Goal: Transaction & Acquisition: Purchase product/service

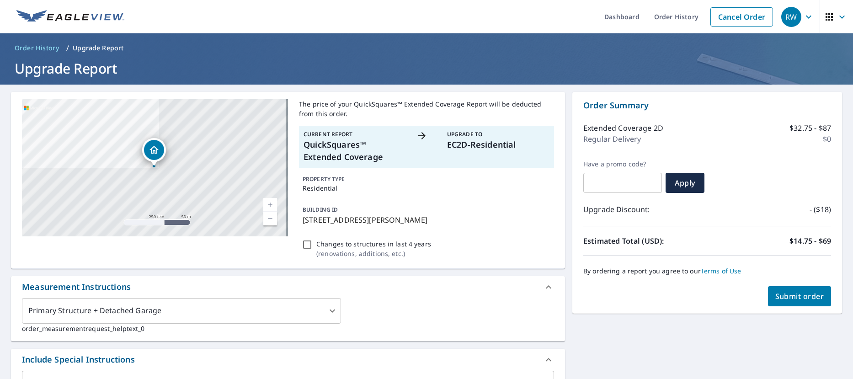
click at [794, 294] on span "Submit order" at bounding box center [800, 296] width 49 height 10
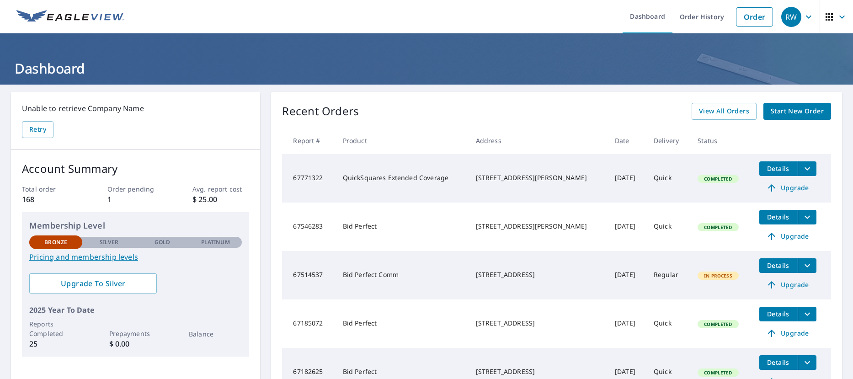
click at [781, 189] on span "Upgrade" at bounding box center [788, 187] width 46 height 11
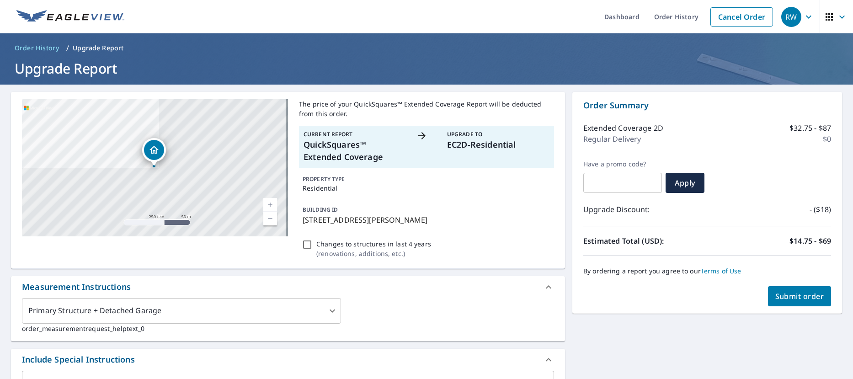
click at [790, 295] on span "Submit order" at bounding box center [800, 296] width 49 height 10
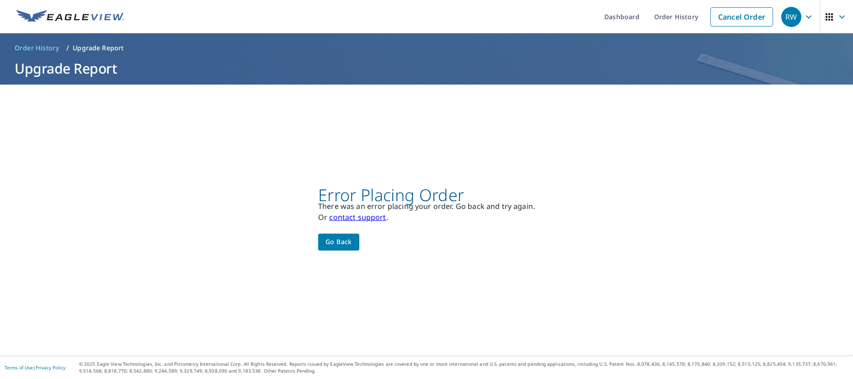
click at [330, 241] on span "Go back" at bounding box center [339, 241] width 27 height 11
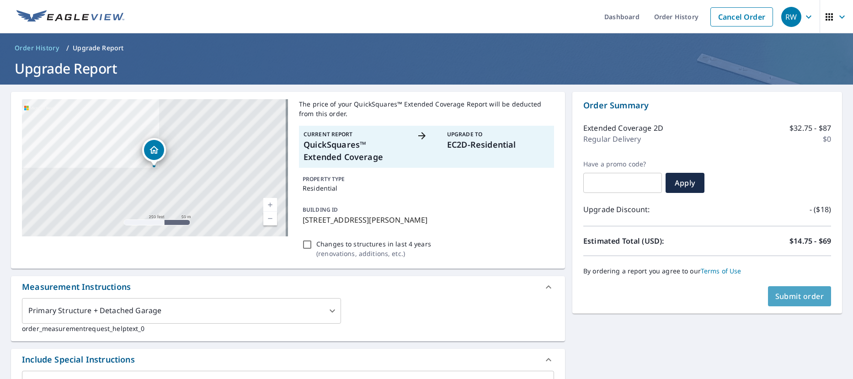
click at [805, 295] on span "Submit order" at bounding box center [800, 296] width 49 height 10
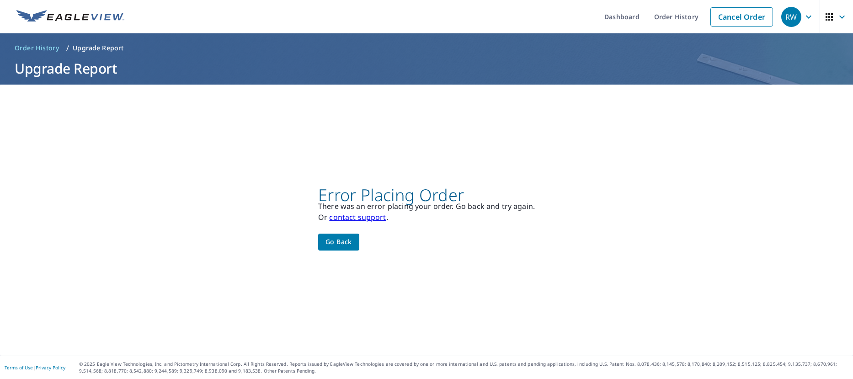
click at [347, 212] on link "contact support" at bounding box center [357, 217] width 57 height 10
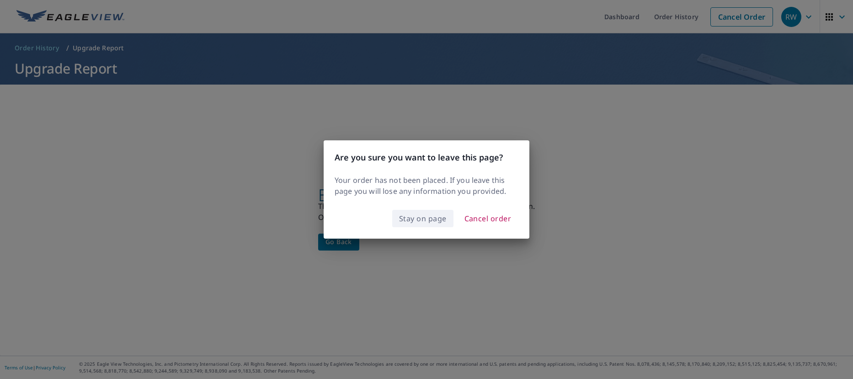
click at [439, 220] on span "Stay on page" at bounding box center [423, 218] width 48 height 13
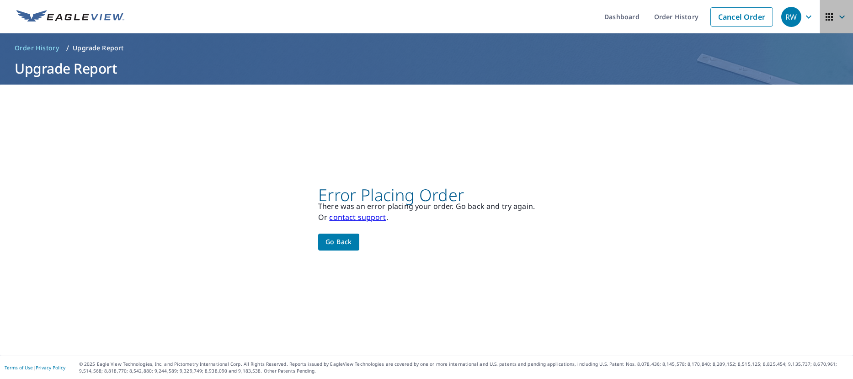
click at [827, 15] on icon "button" at bounding box center [829, 16] width 11 height 11
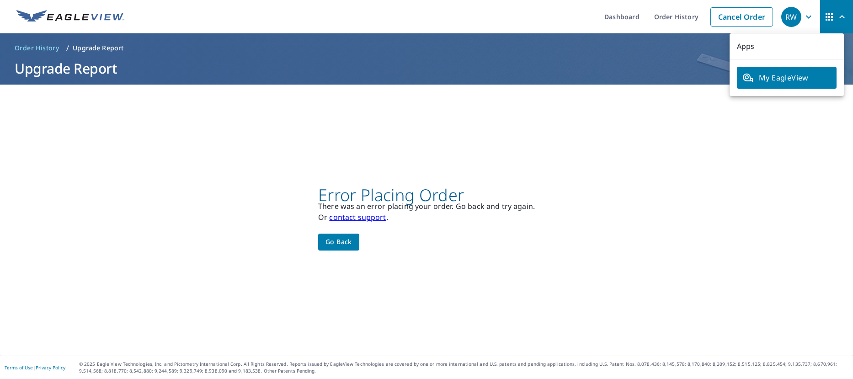
click at [668, 213] on div "Error Placing Order There was an error placing your order. Go back and try agai…" at bounding box center [426, 220] width 853 height 271
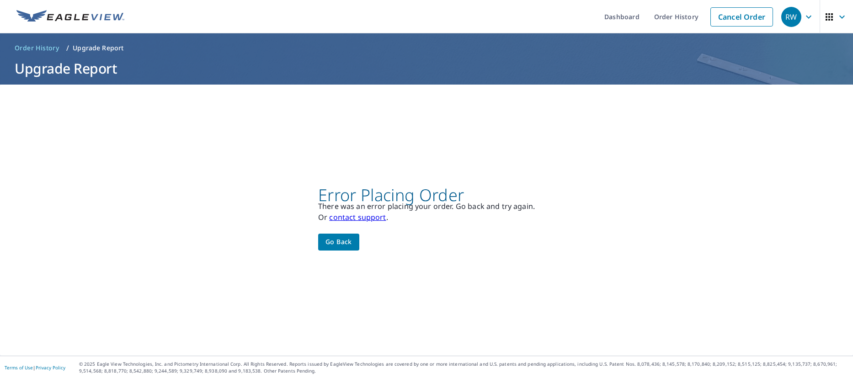
click at [338, 218] on link "contact support" at bounding box center [357, 217] width 57 height 10
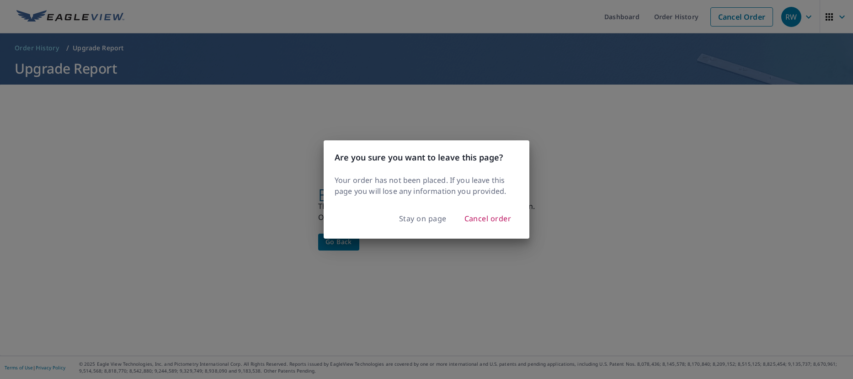
drag, startPoint x: 672, startPoint y: 107, endPoint x: 678, endPoint y: 114, distance: 9.1
click at [673, 112] on div "Are you sure you want to leave this page? Your order has not been placed. If yo…" at bounding box center [426, 189] width 853 height 379
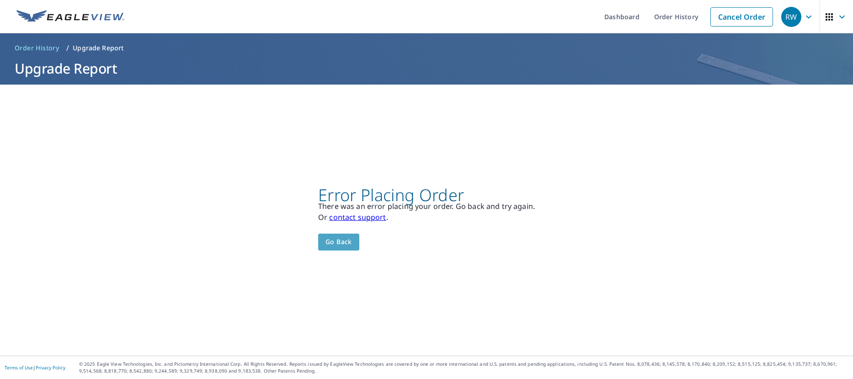
click at [341, 241] on span "Go back" at bounding box center [339, 241] width 27 height 11
